Goal: Task Accomplishment & Management: Manage account settings

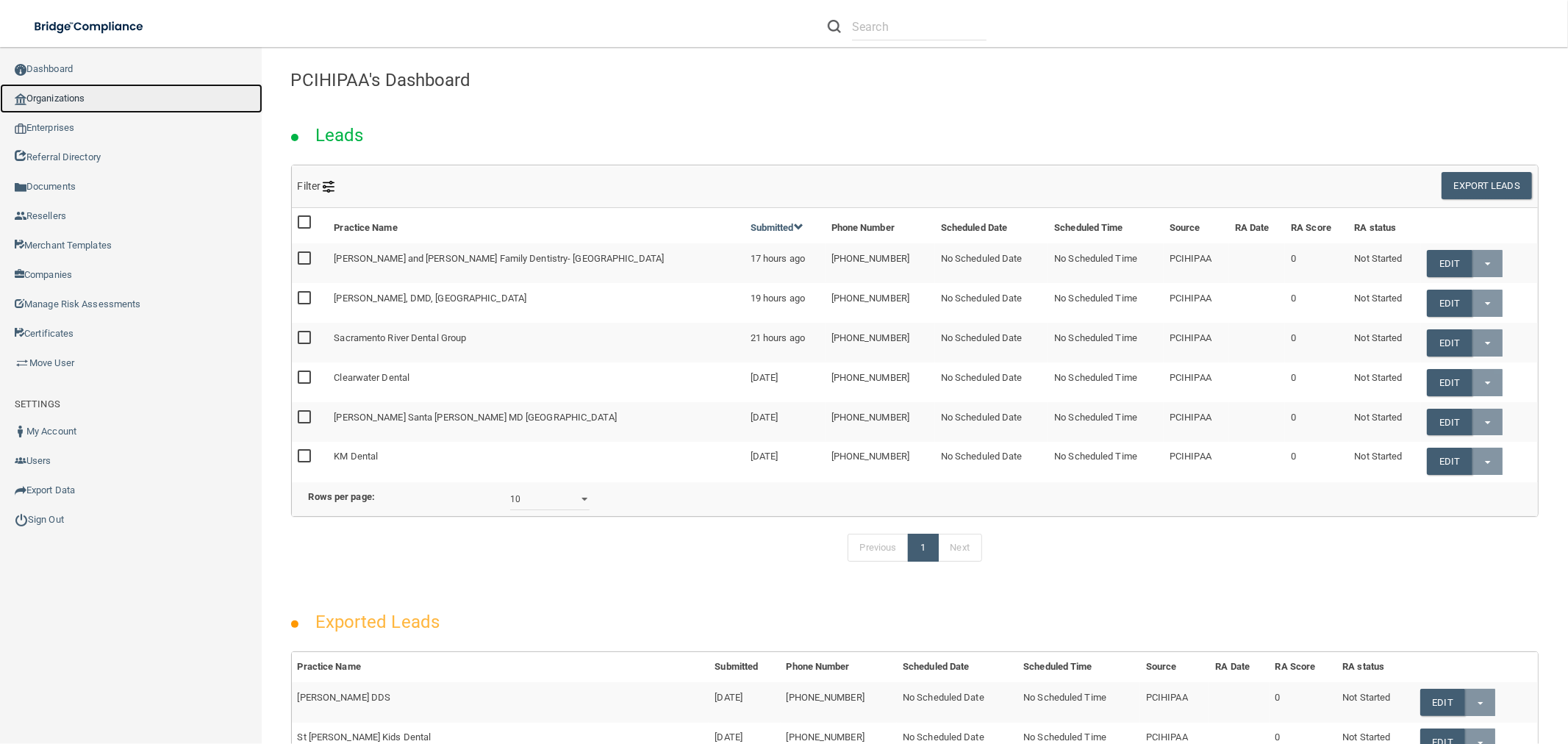
click at [105, 102] on link "Organizations" at bounding box center [131, 98] width 262 height 29
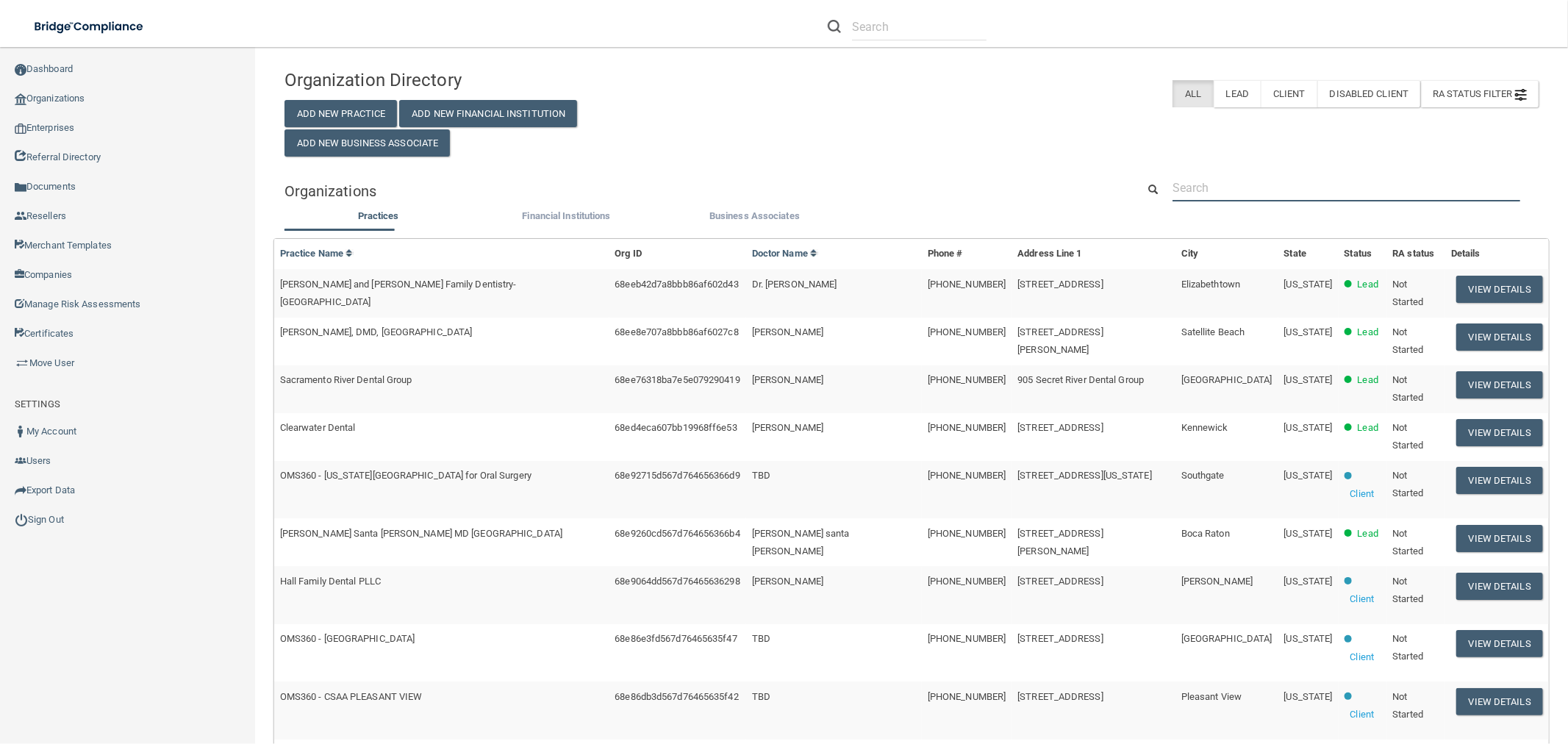
click at [1253, 198] on input "text" at bounding box center [1346, 188] width 347 height 27
type input "clacy"
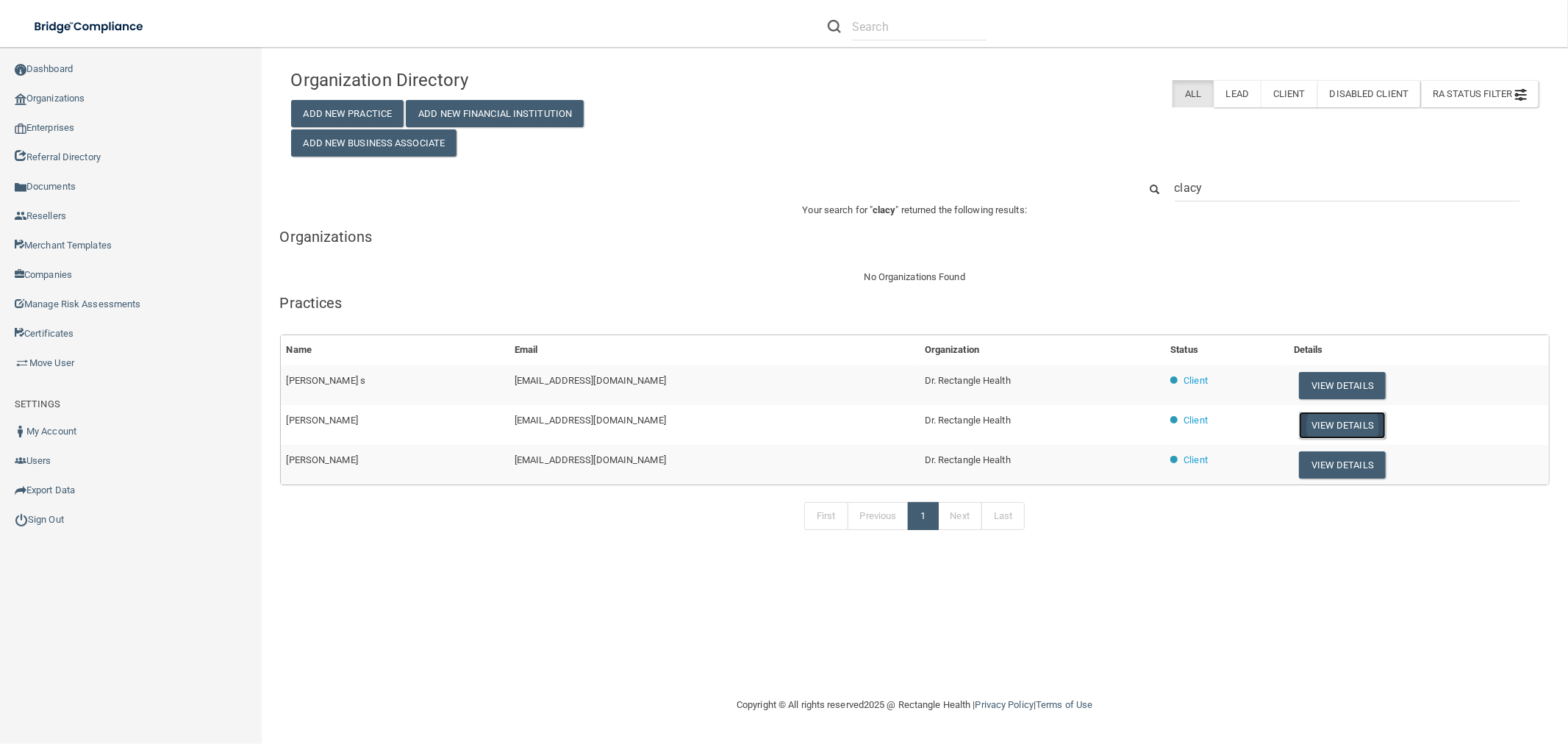
click at [1326, 422] on button "View Details" at bounding box center [1342, 424] width 87 height 27
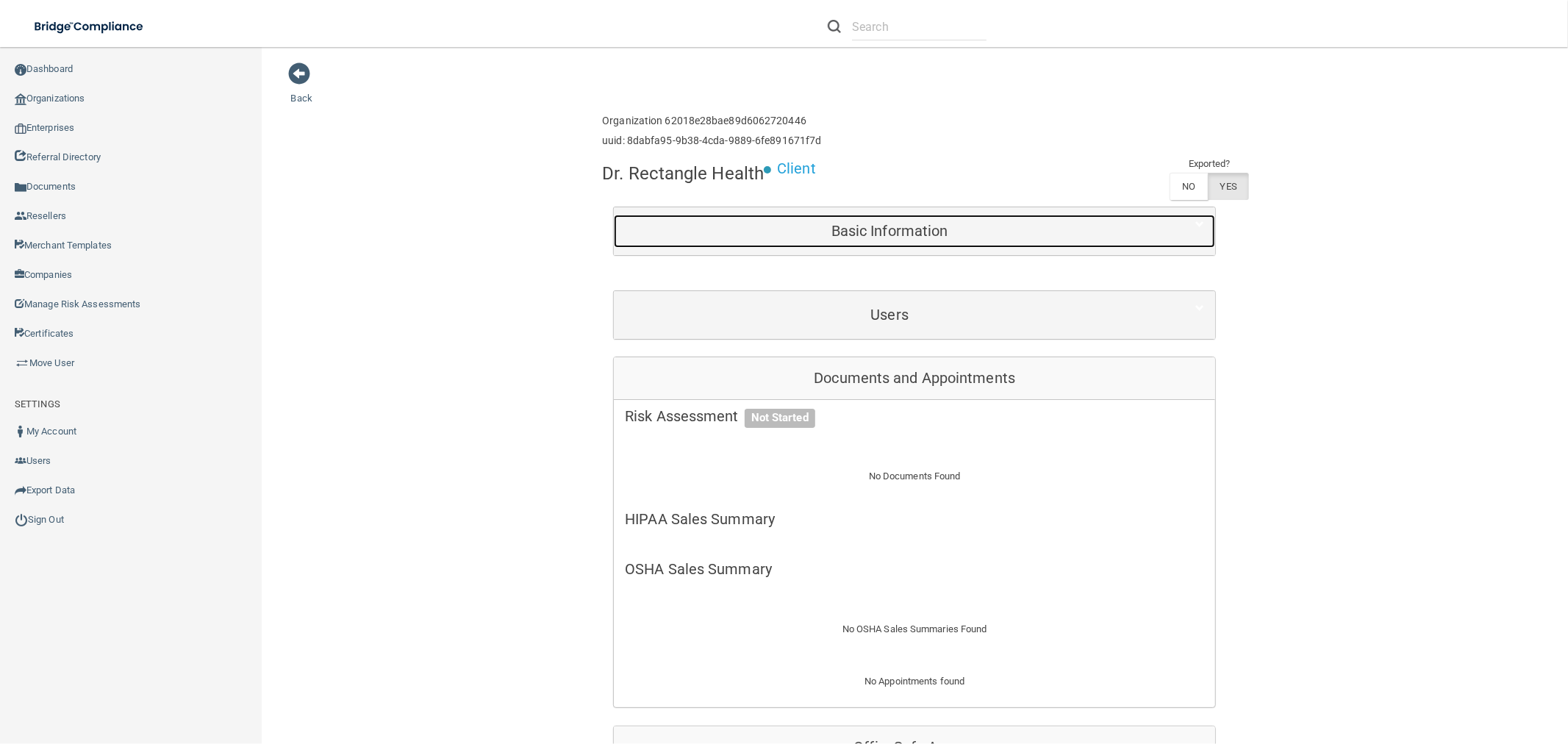
click at [893, 225] on h5 "Basic Information" at bounding box center [890, 231] width 529 height 16
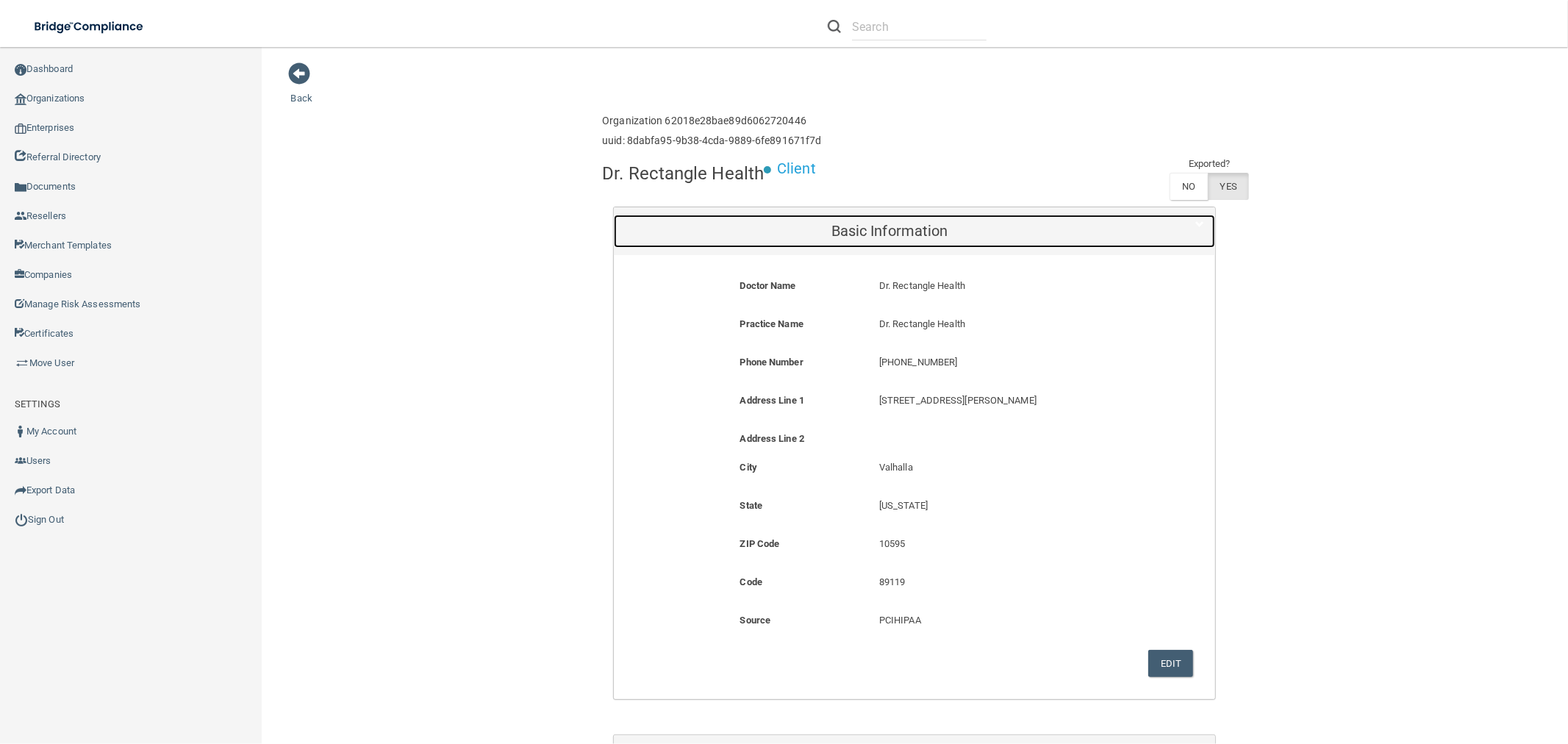
click at [890, 229] on h5 "Basic Information" at bounding box center [890, 231] width 529 height 16
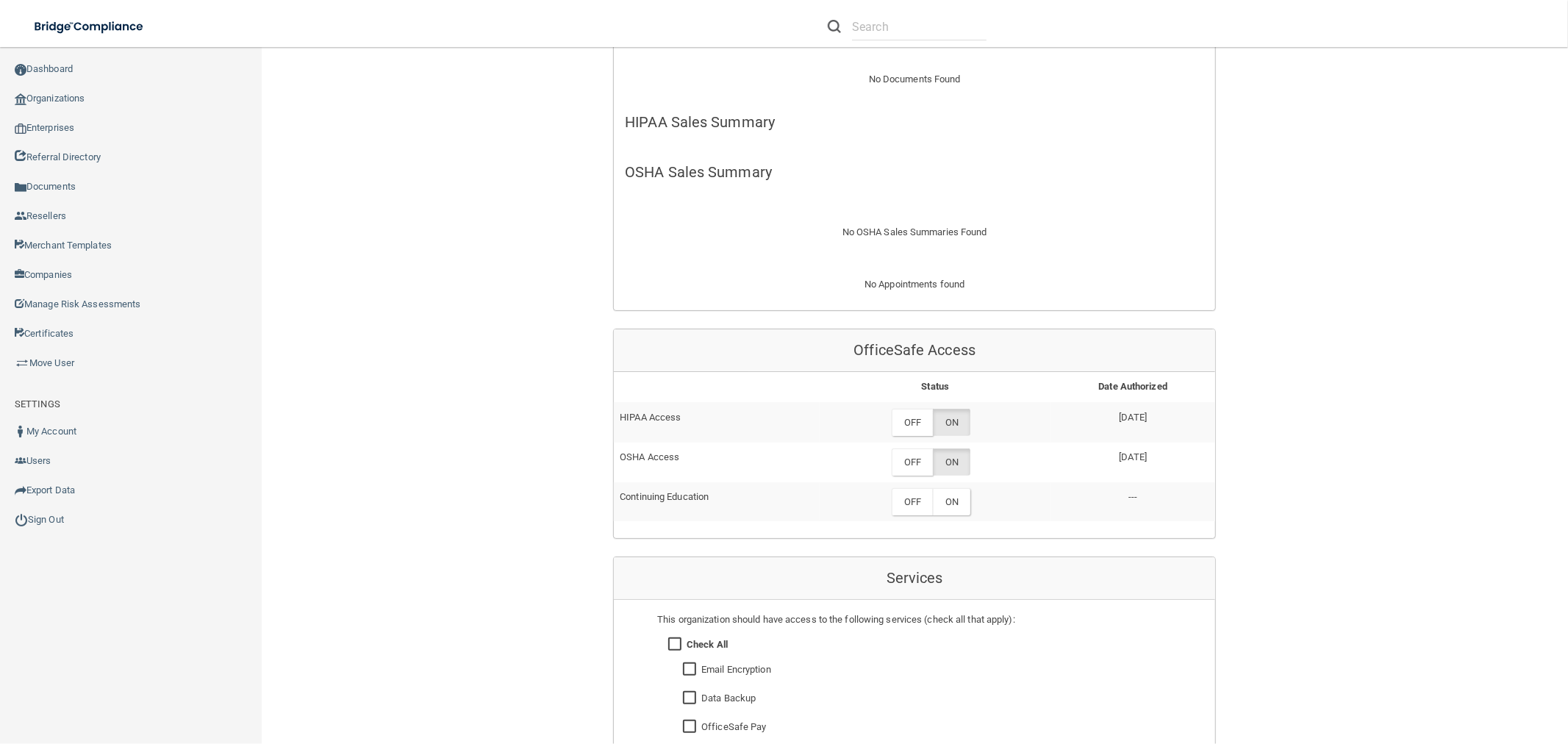
scroll to position [152, 0]
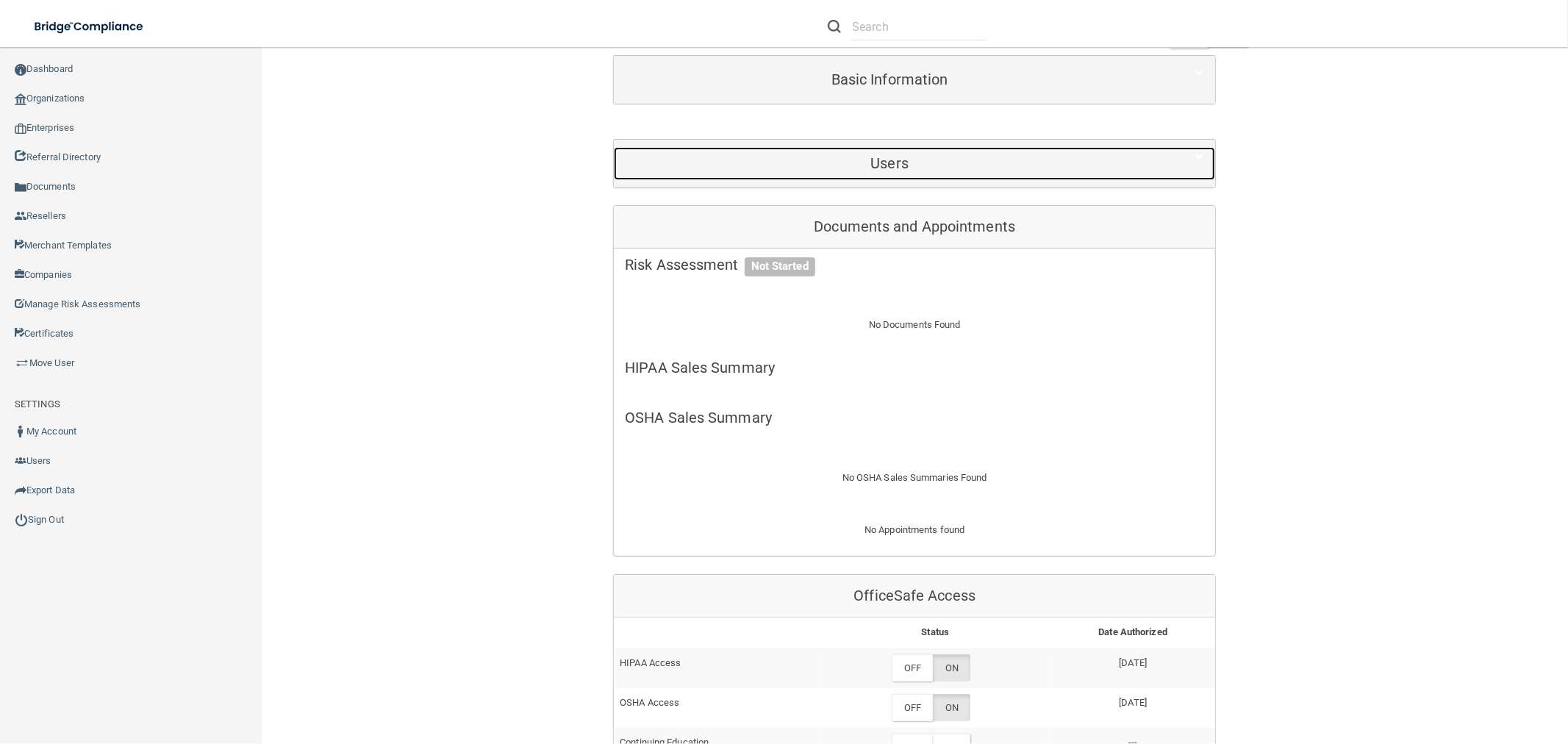
click at [904, 166] on h5 "Users" at bounding box center [890, 163] width 529 height 16
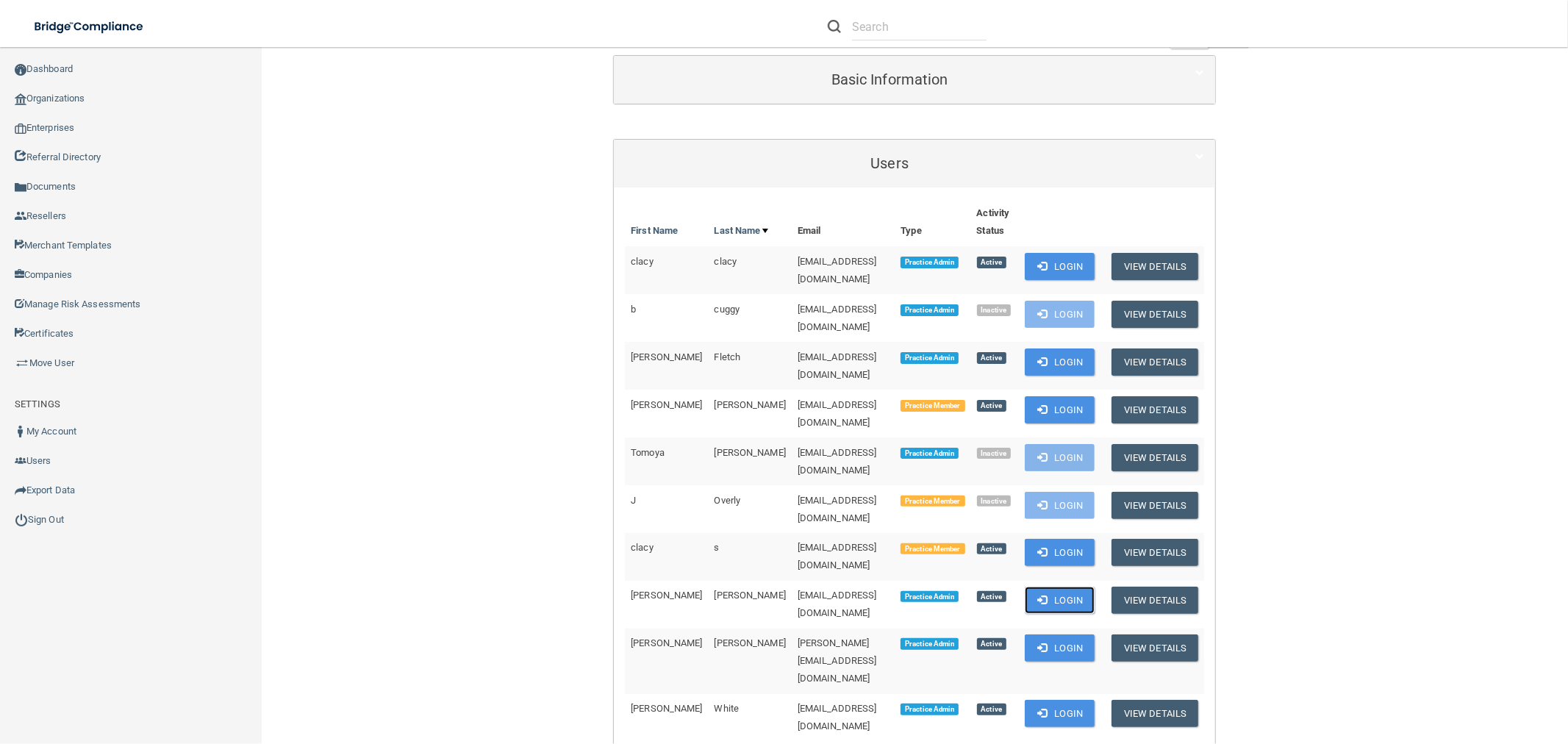
click at [1049, 587] on button "Login" at bounding box center [1059, 600] width 70 height 27
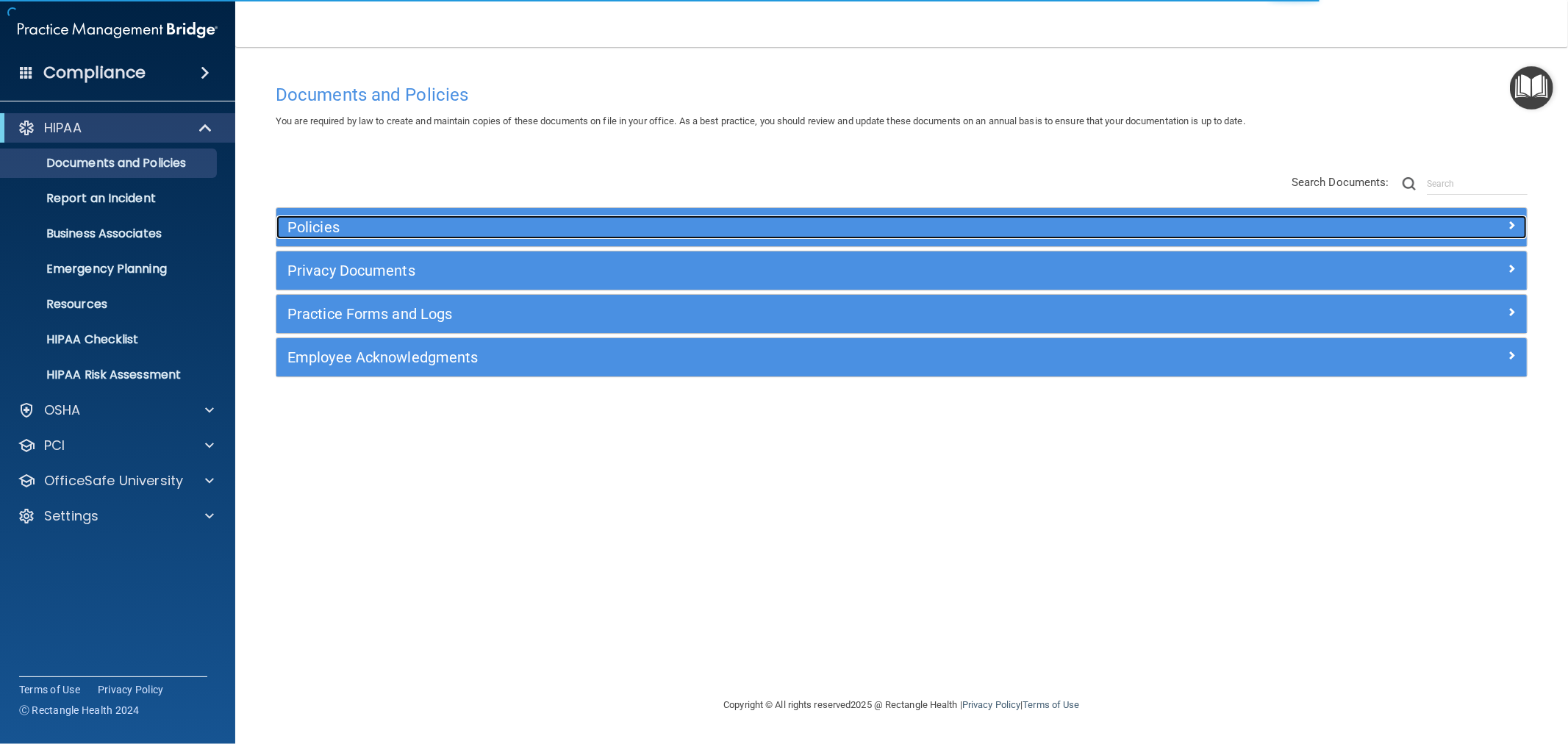
click at [397, 220] on h5 "Policies" at bounding box center [745, 227] width 916 height 16
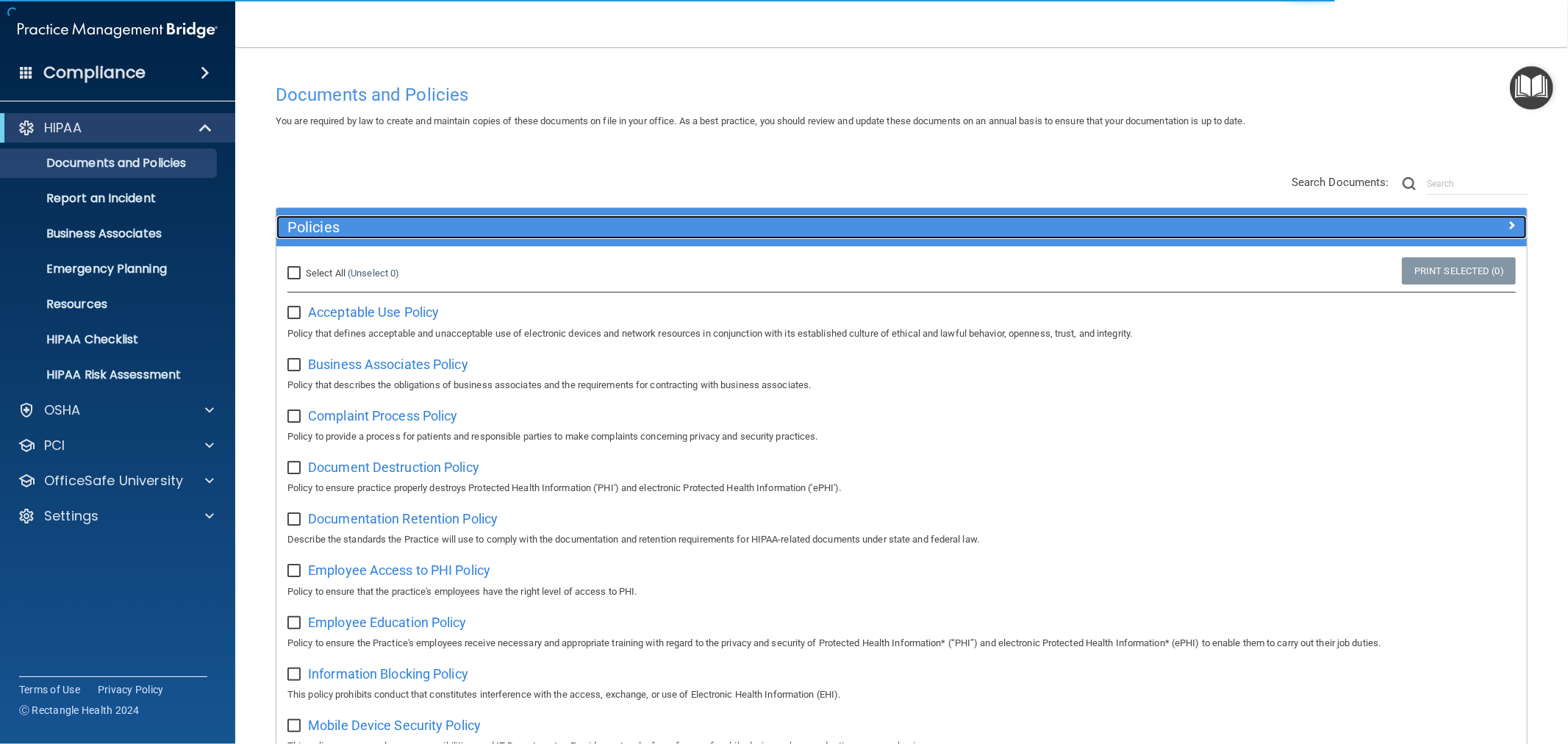
click at [397, 220] on h5 "Policies" at bounding box center [745, 227] width 916 height 16
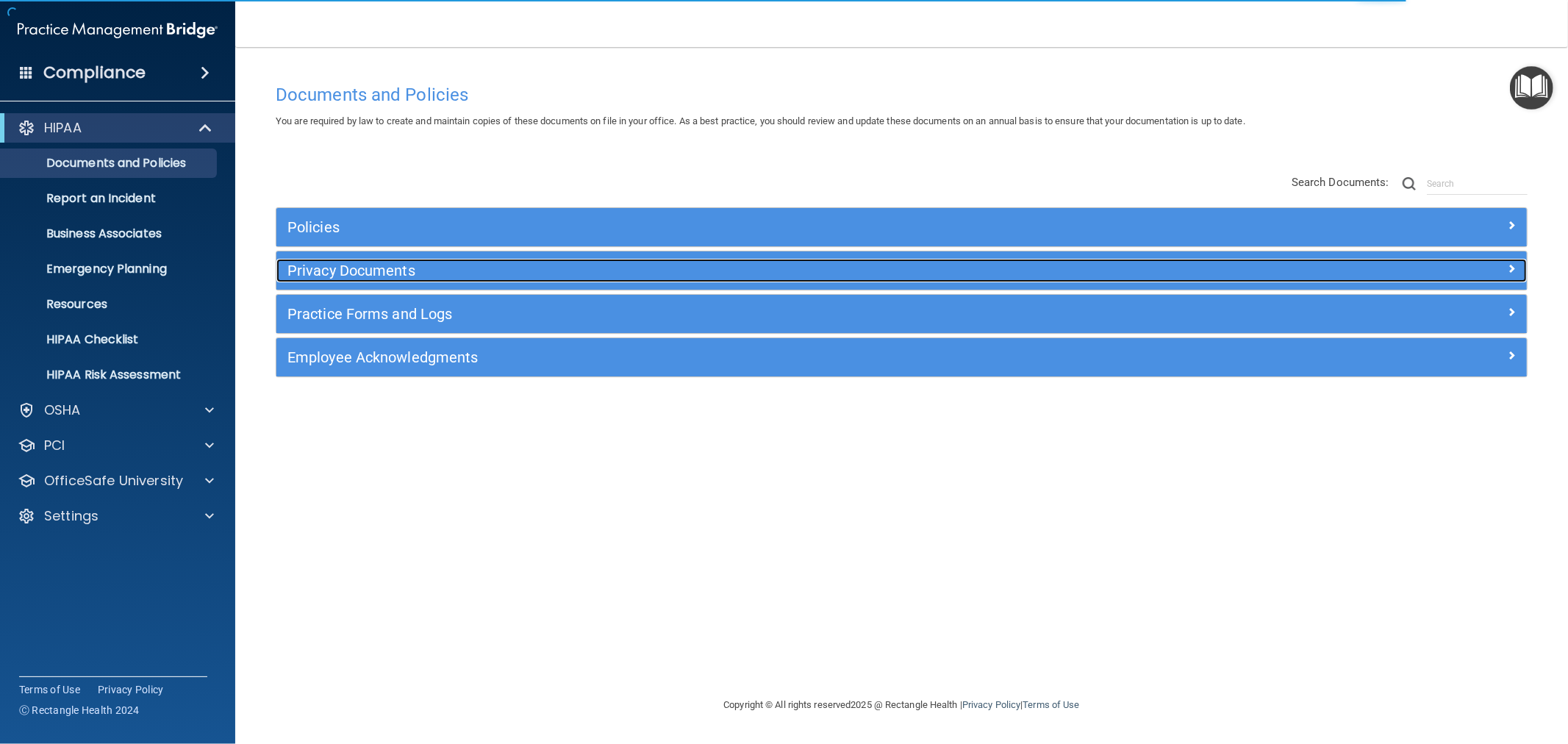
click at [376, 265] on h5 "Privacy Documents" at bounding box center [745, 270] width 916 height 16
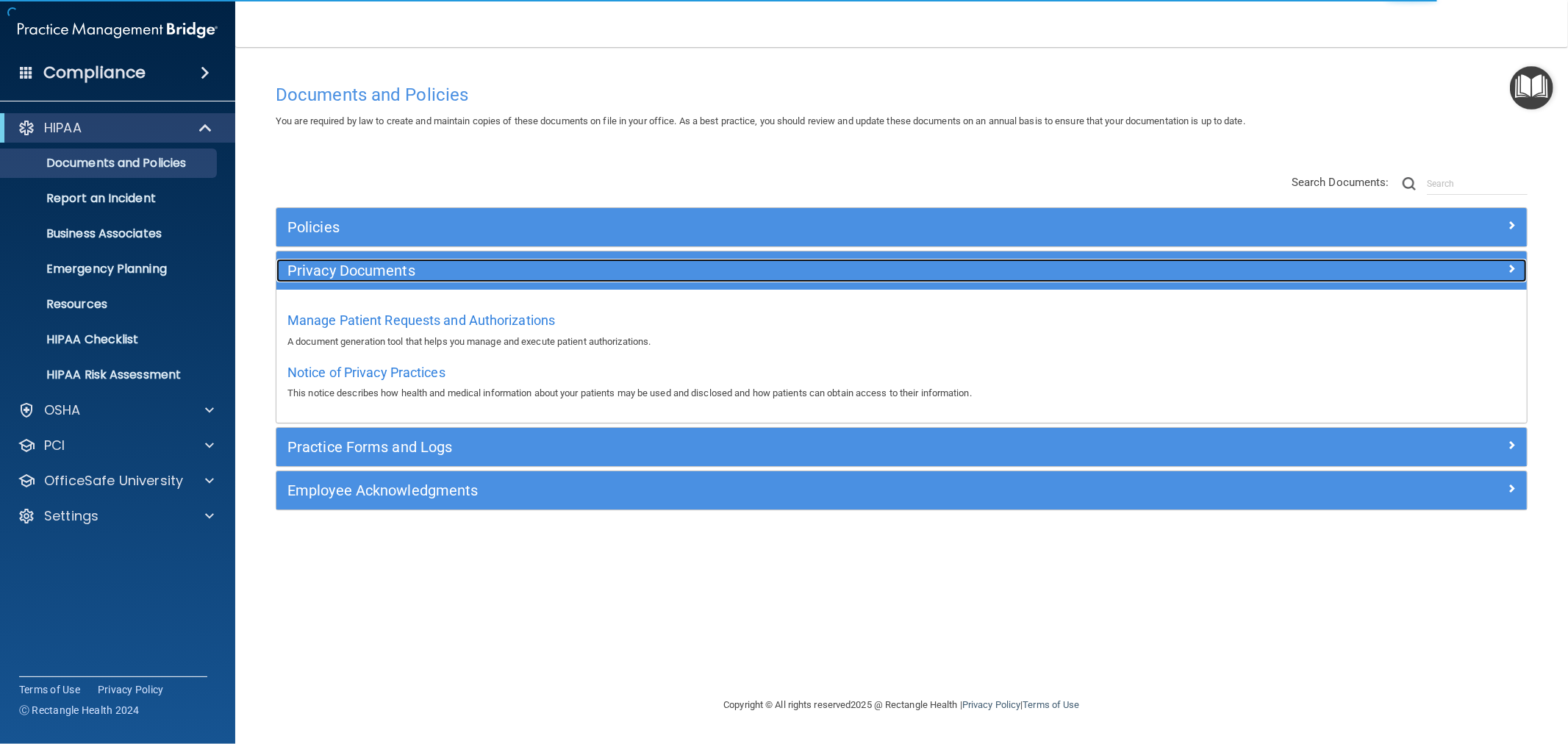
click at [378, 265] on h5 "Privacy Documents" at bounding box center [745, 270] width 916 height 16
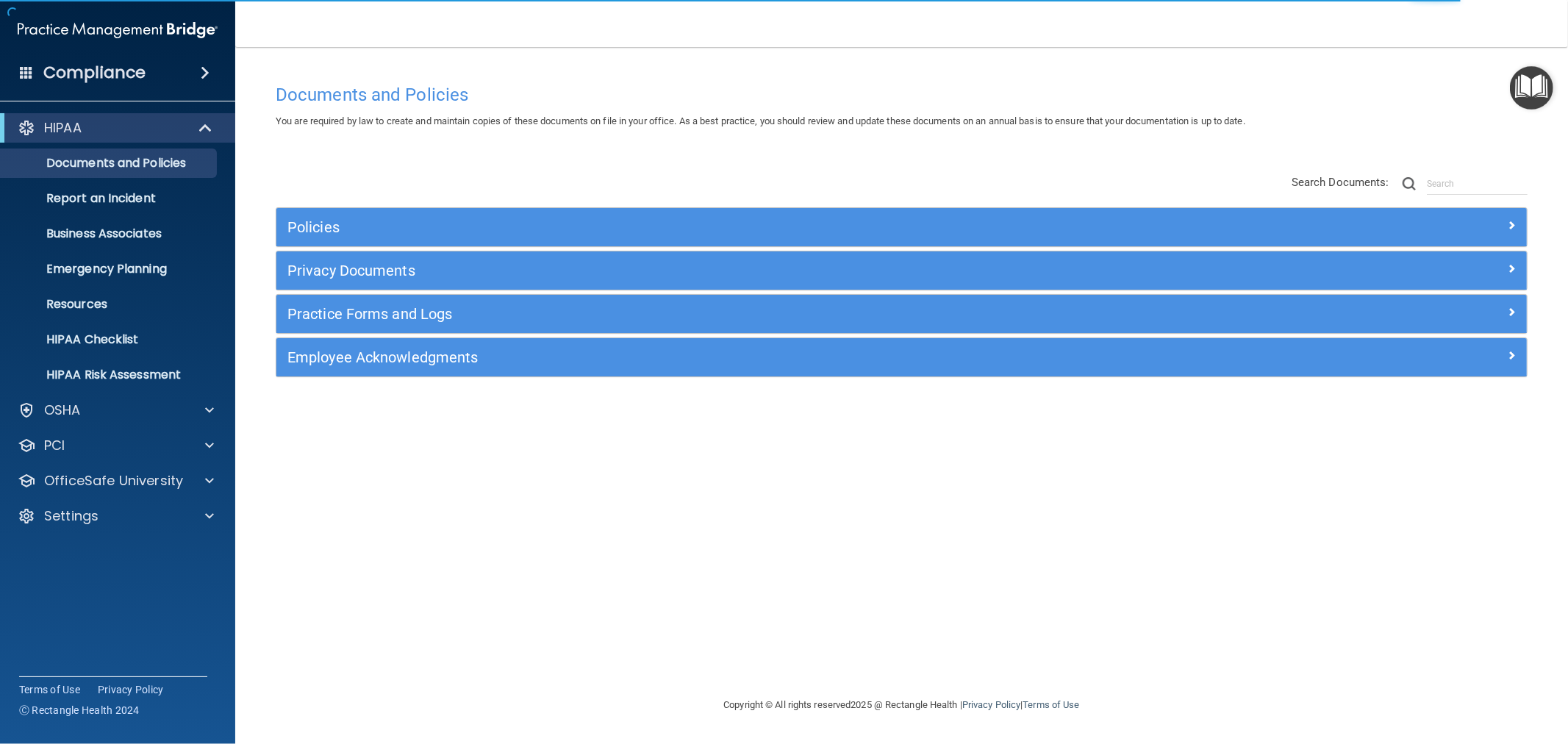
click at [390, 299] on div "Practice Forms and Logs" at bounding box center [901, 314] width 1250 height 39
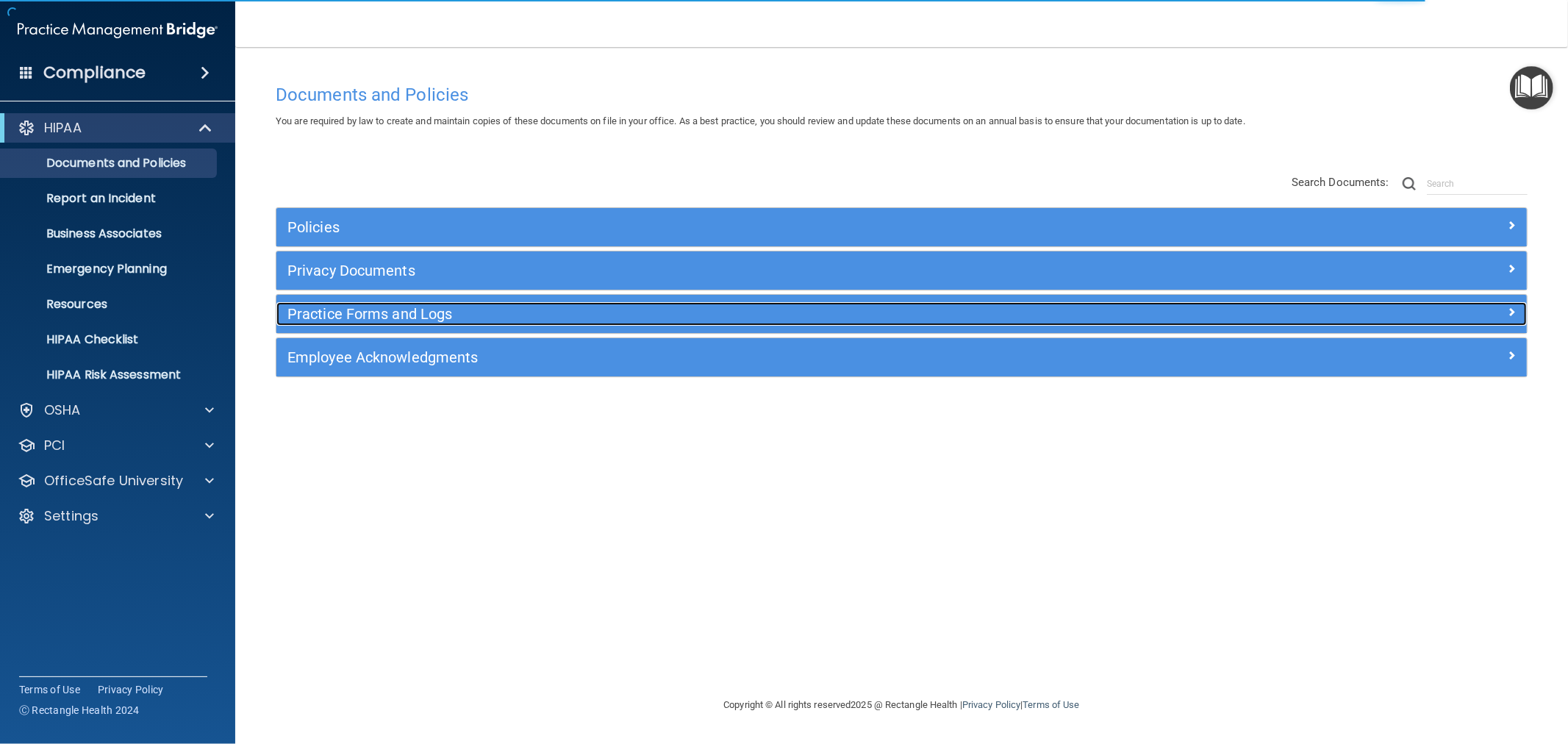
click at [393, 311] on h5 "Practice Forms and Logs" at bounding box center [745, 314] width 916 height 16
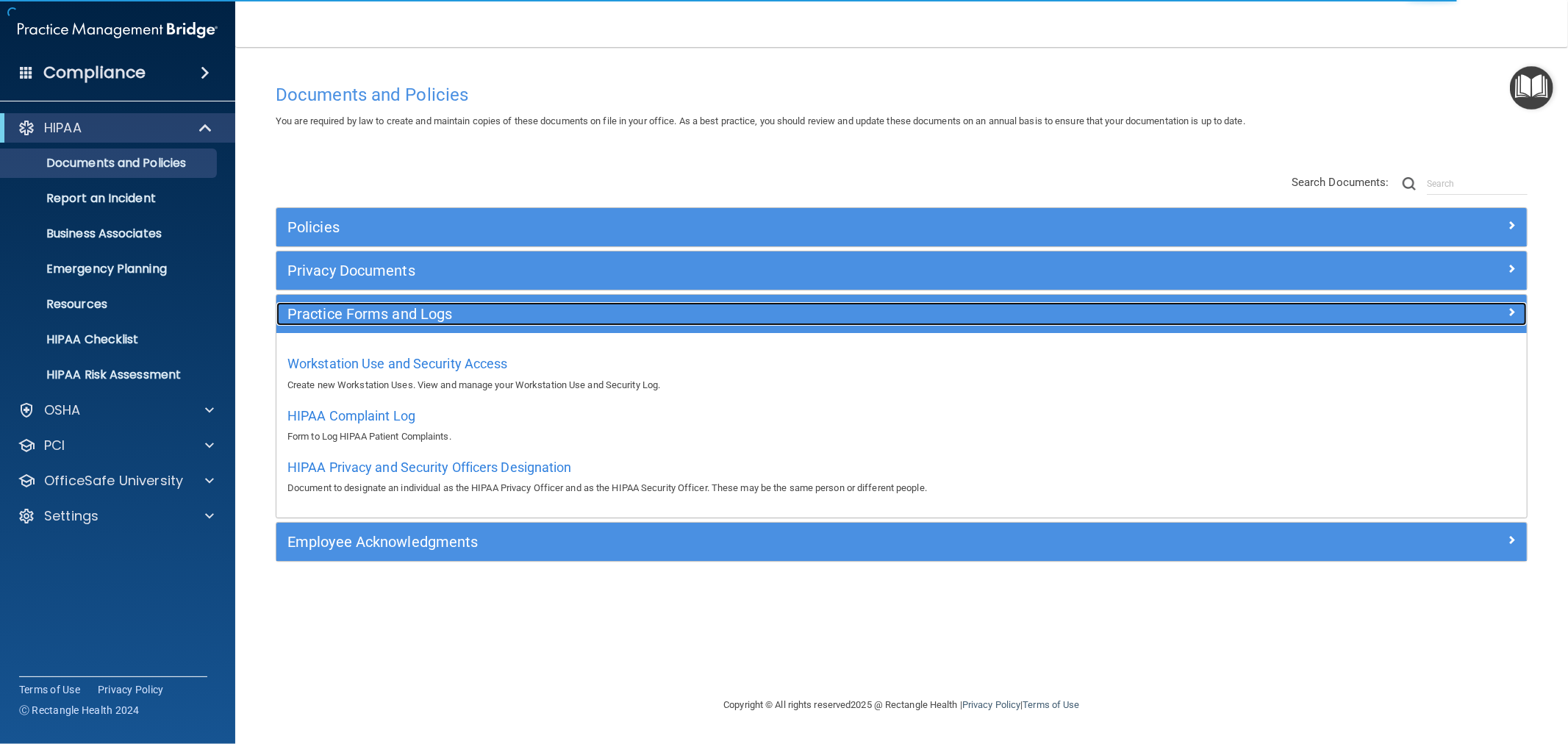
click at [393, 311] on h5 "Practice Forms and Logs" at bounding box center [745, 314] width 916 height 16
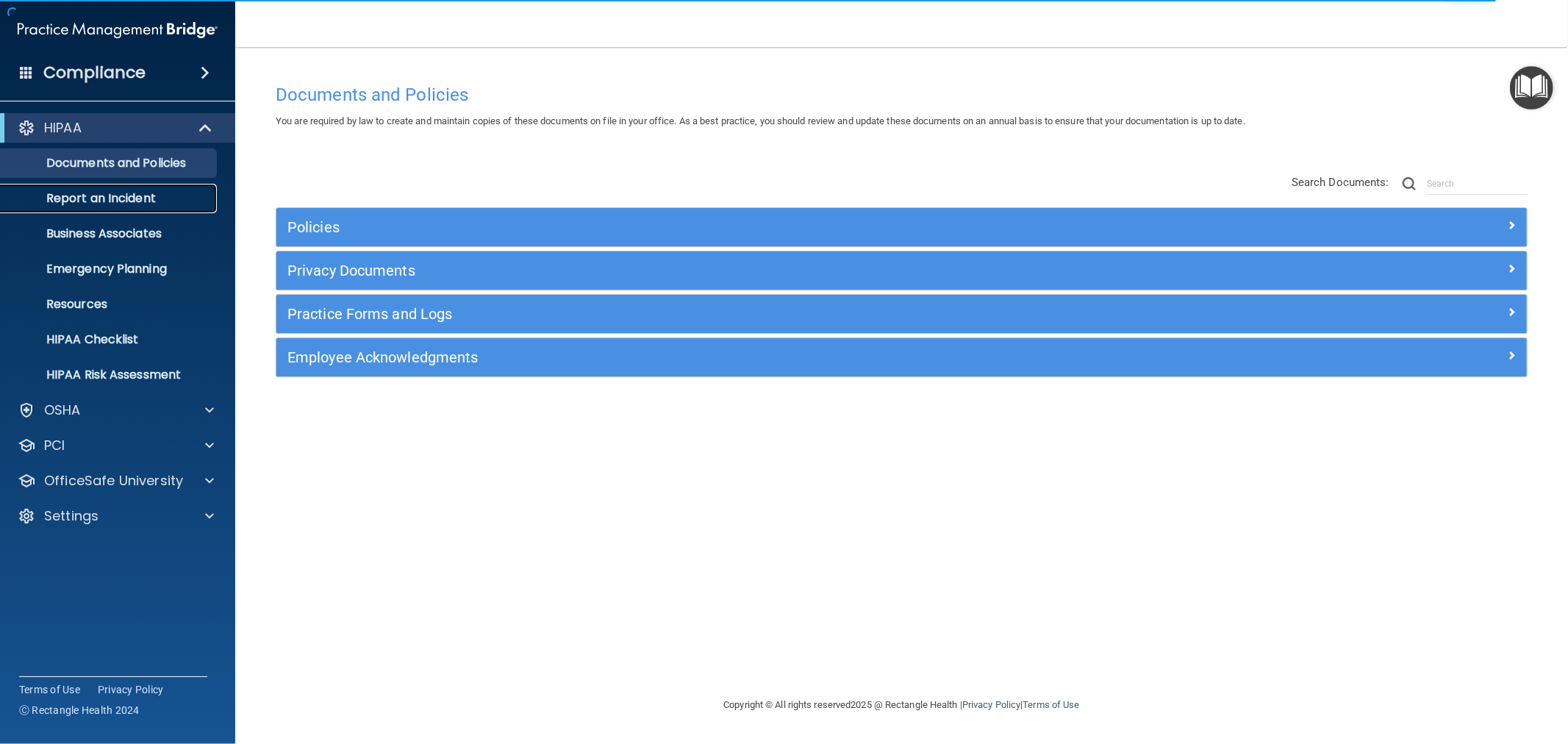
click at [116, 197] on p "Report an Incident" at bounding box center [110, 198] width 201 height 15
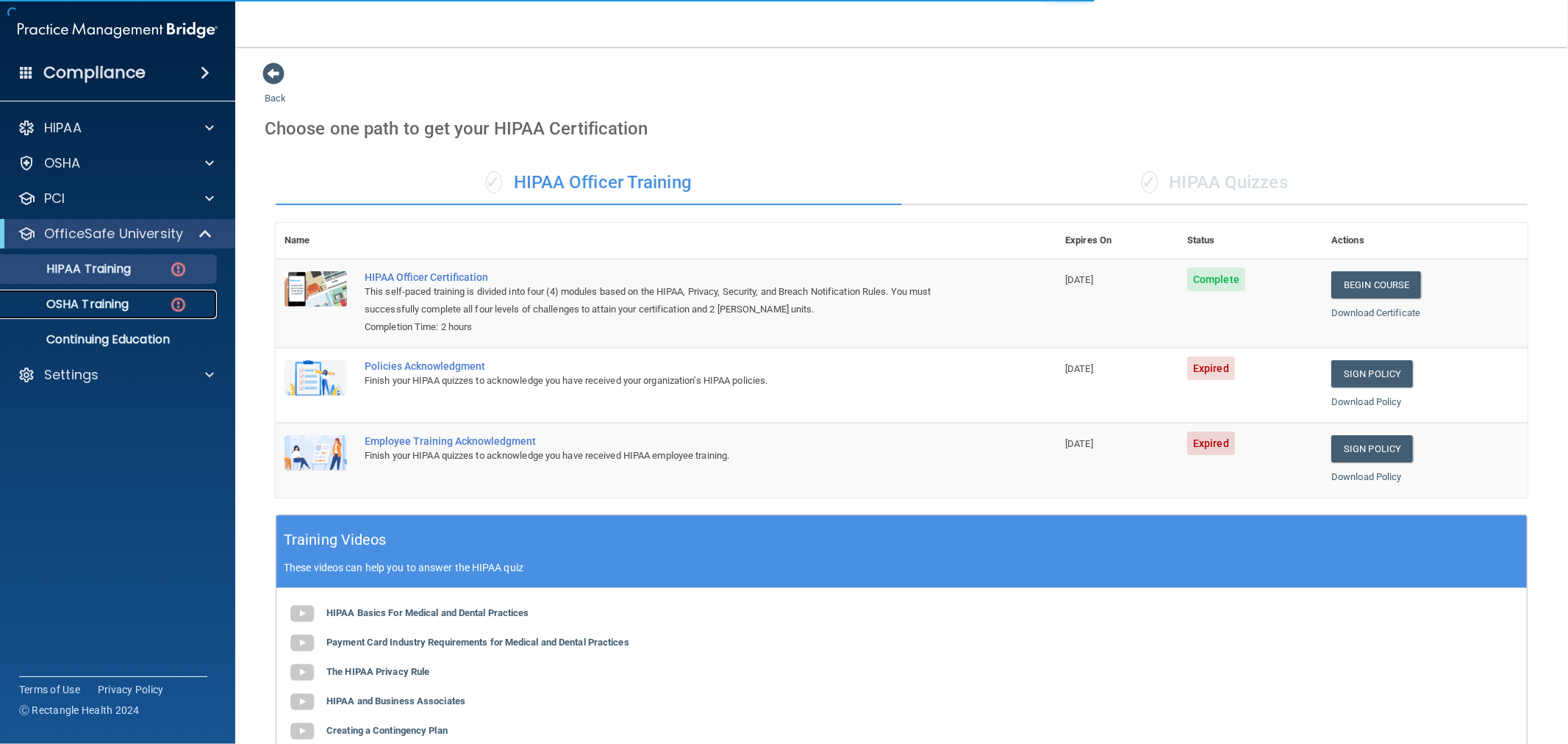
click at [100, 311] on p "OSHA Training" at bounding box center [69, 304] width 119 height 15
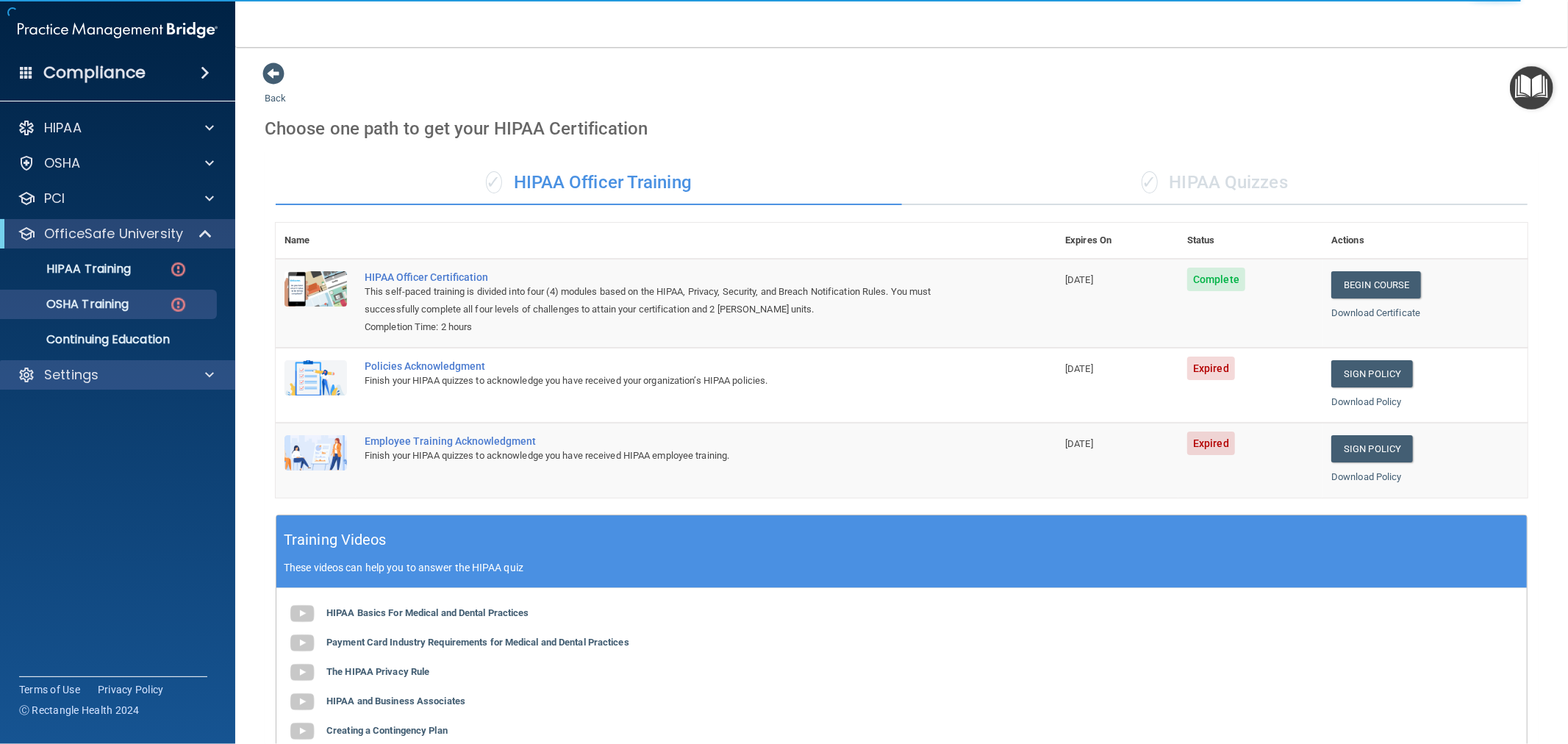
click at [134, 384] on div "Settings" at bounding box center [118, 375] width 236 height 29
click at [157, 390] on div "HIPAA Documents and Policies Report an Incident Business Associates Emergency P…" at bounding box center [118, 254] width 236 height 294
click at [183, 387] on div "Settings" at bounding box center [118, 375] width 236 height 29
click at [206, 372] on span at bounding box center [209, 375] width 9 height 18
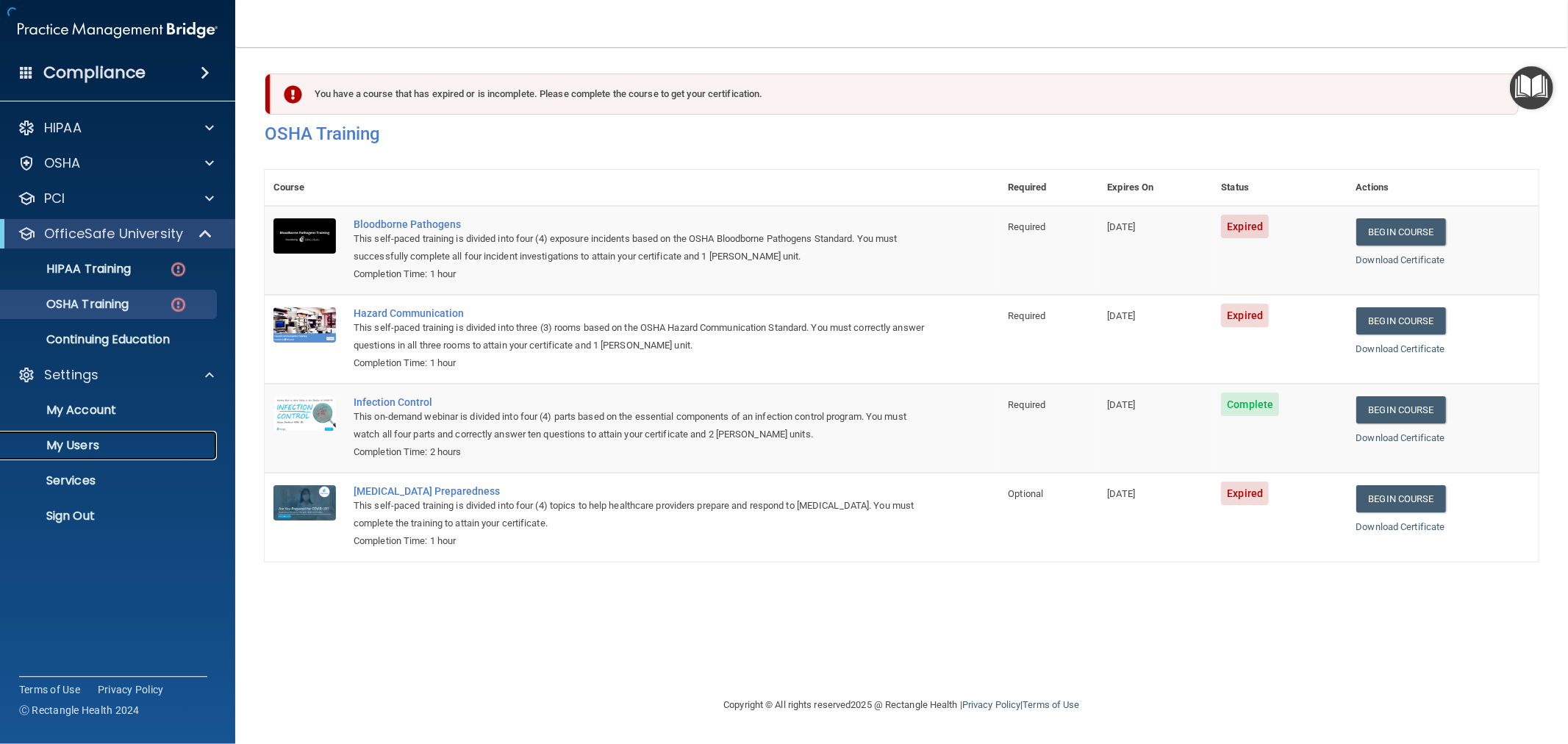
drag, startPoint x: 83, startPoint y: 445, endPoint x: 93, endPoint y: 446, distance: 10.0
click at [83, 446] on p "My Users" at bounding box center [110, 446] width 201 height 15
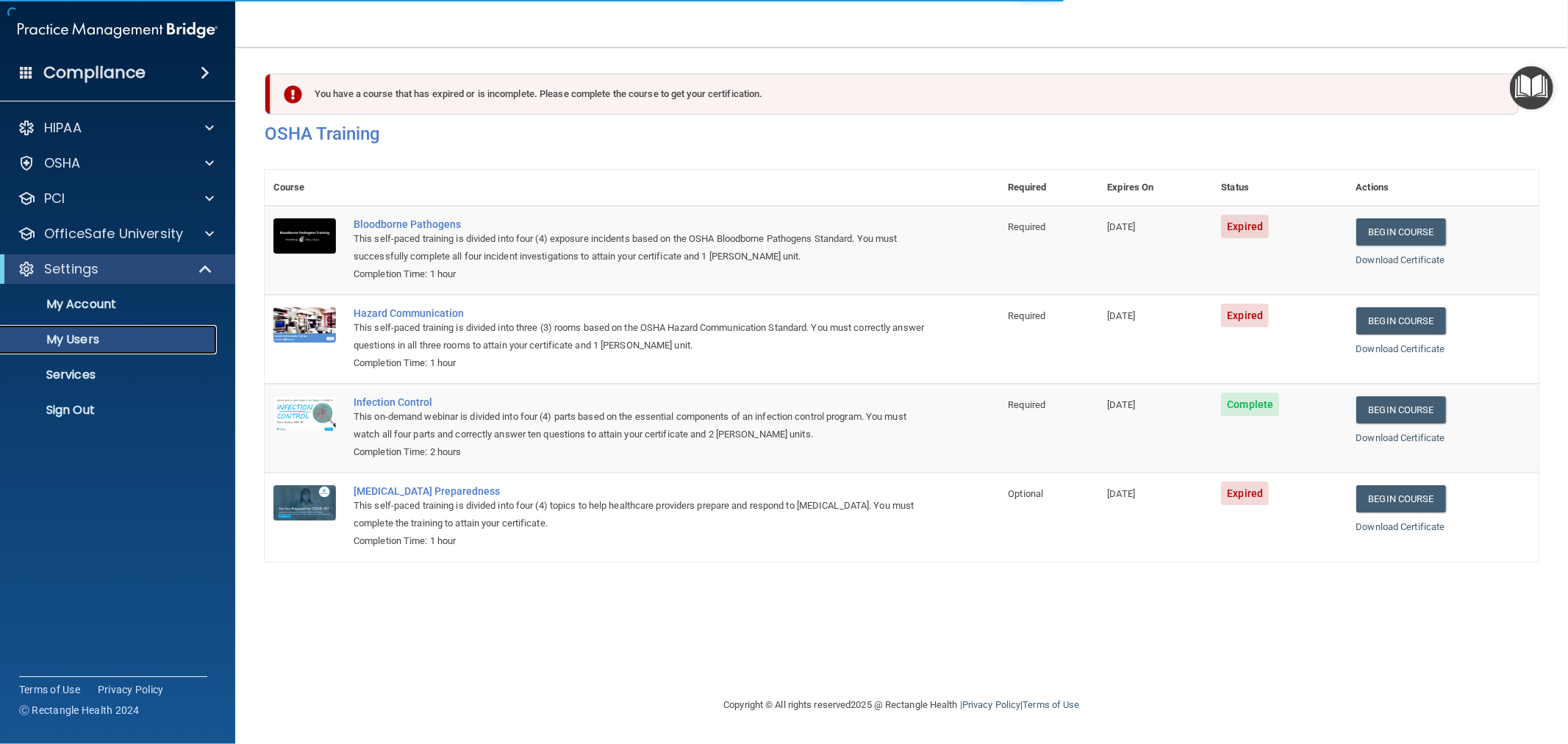
select select "20"
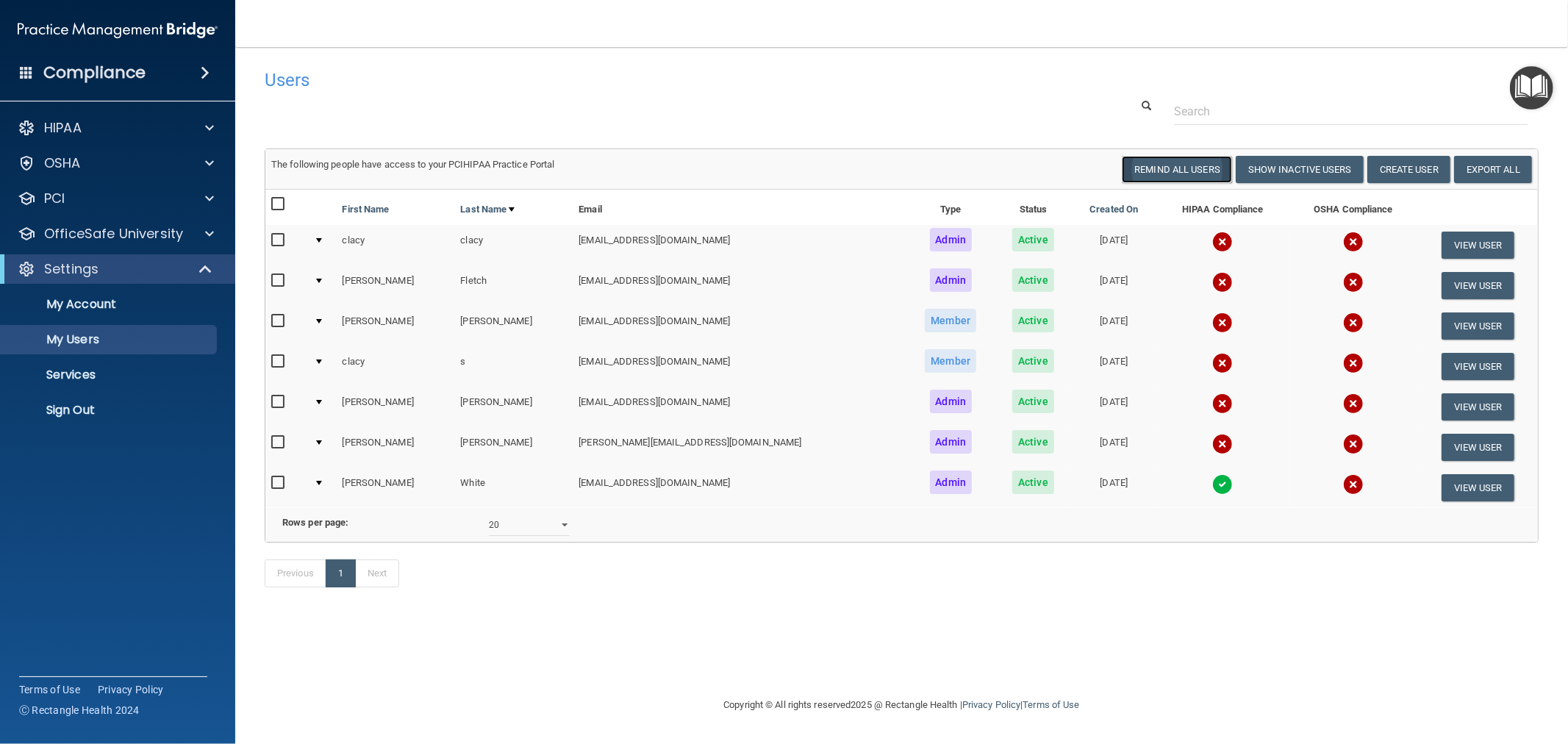
click at [1169, 175] on button "Remind All Users" at bounding box center [1176, 169] width 111 height 27
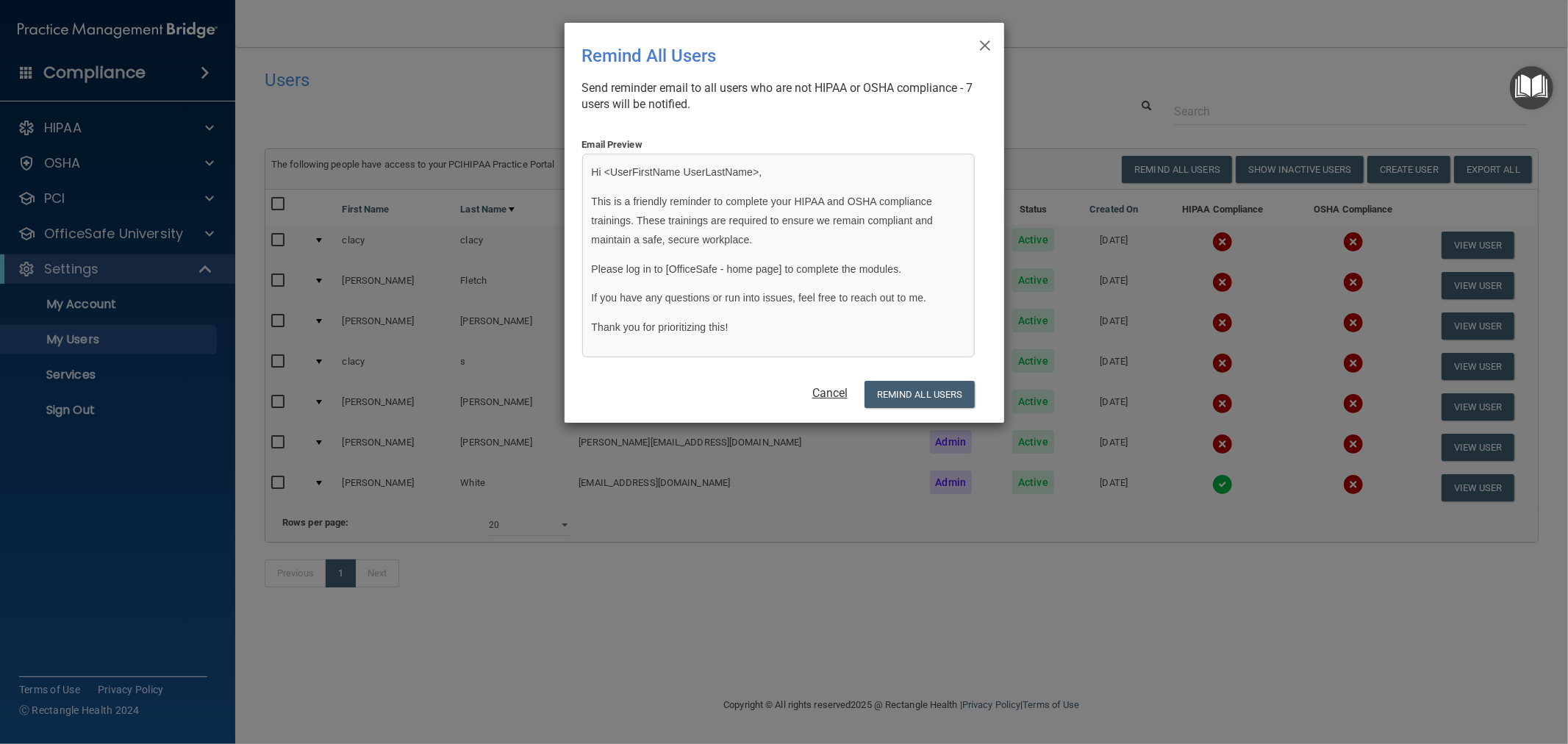
click at [832, 398] on link "Cancel" at bounding box center [829, 392] width 35 height 14
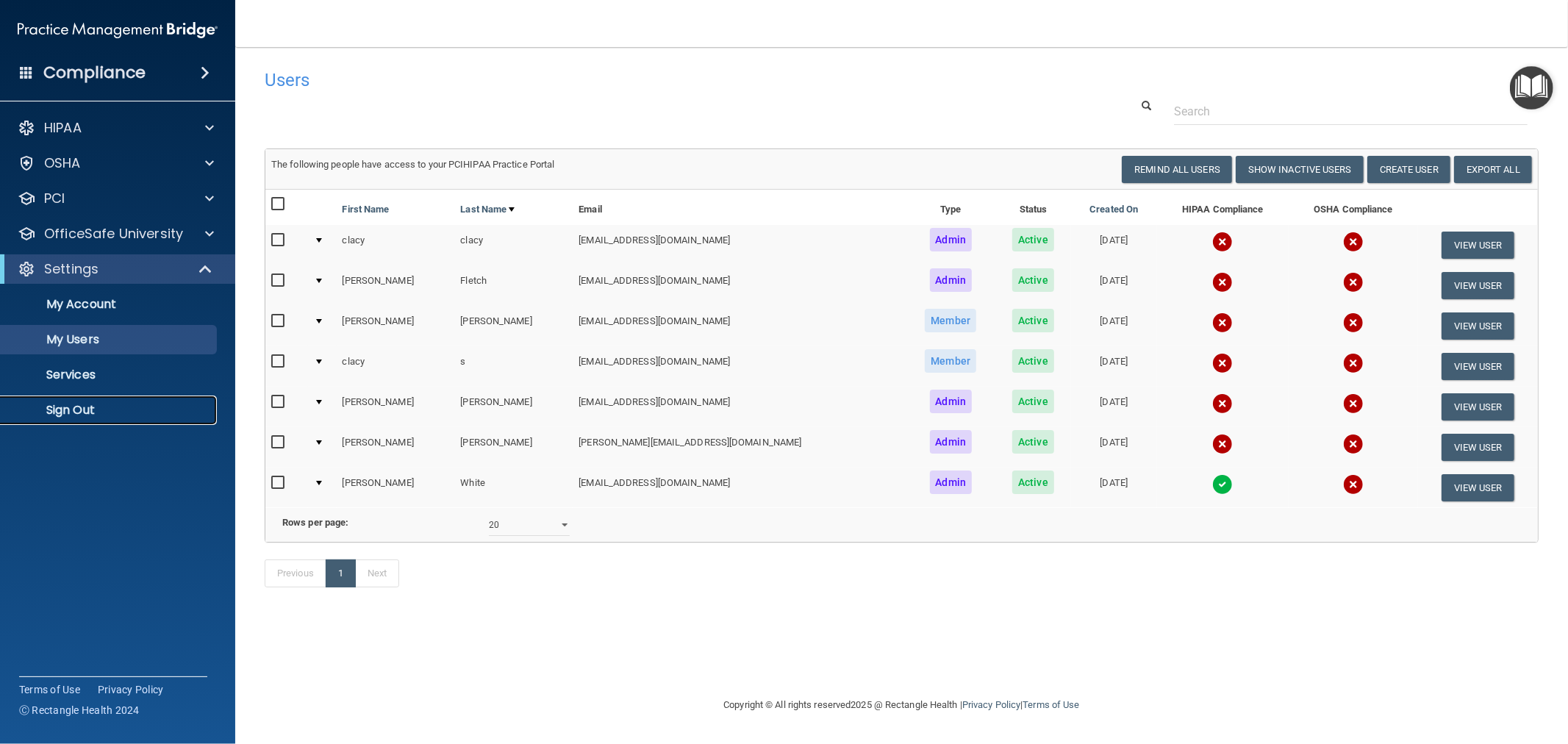
click at [75, 409] on p "Sign Out" at bounding box center [110, 411] width 201 height 15
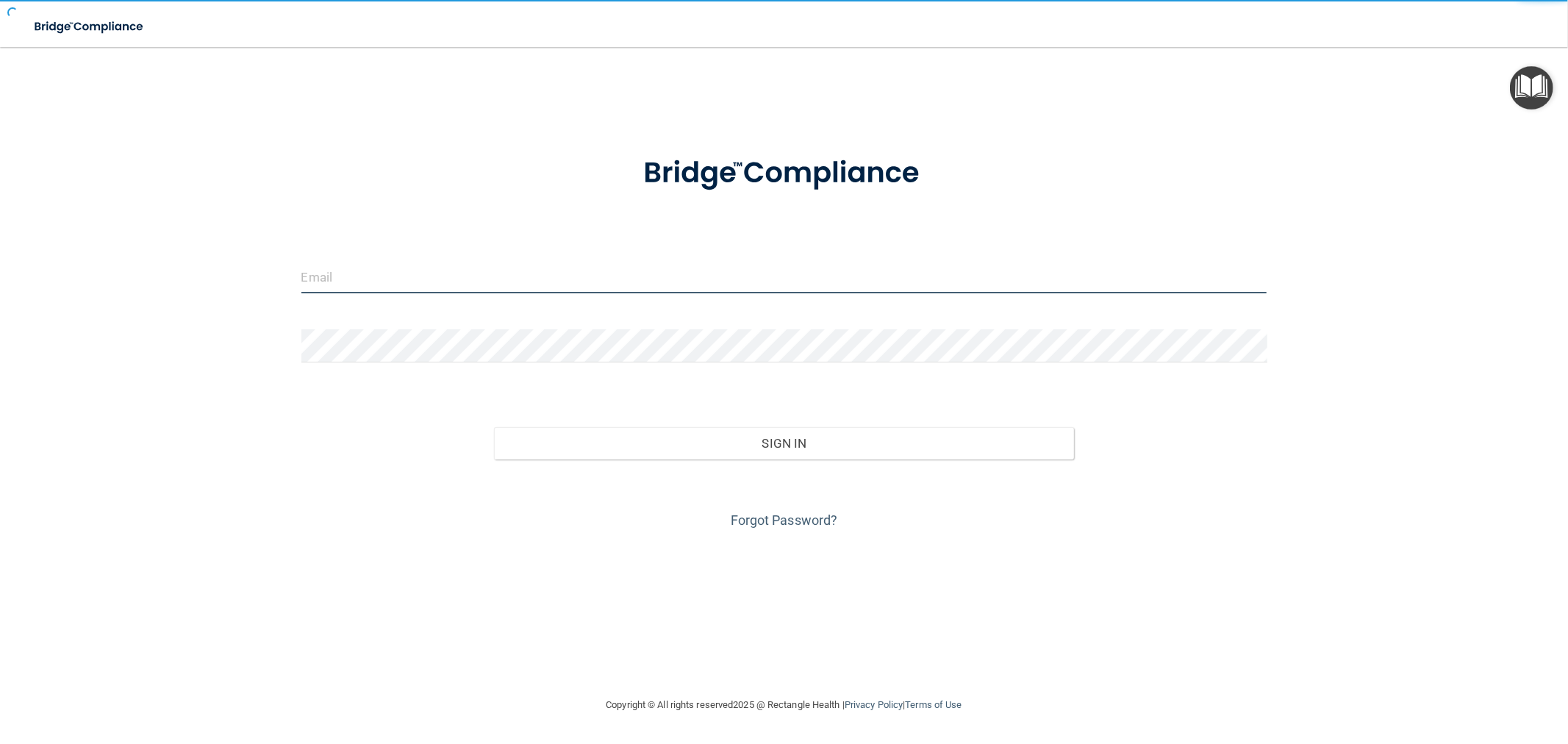
type input "[EMAIL_ADDRESS][DOMAIN_NAME]"
